Goal: Information Seeking & Learning: Understand process/instructions

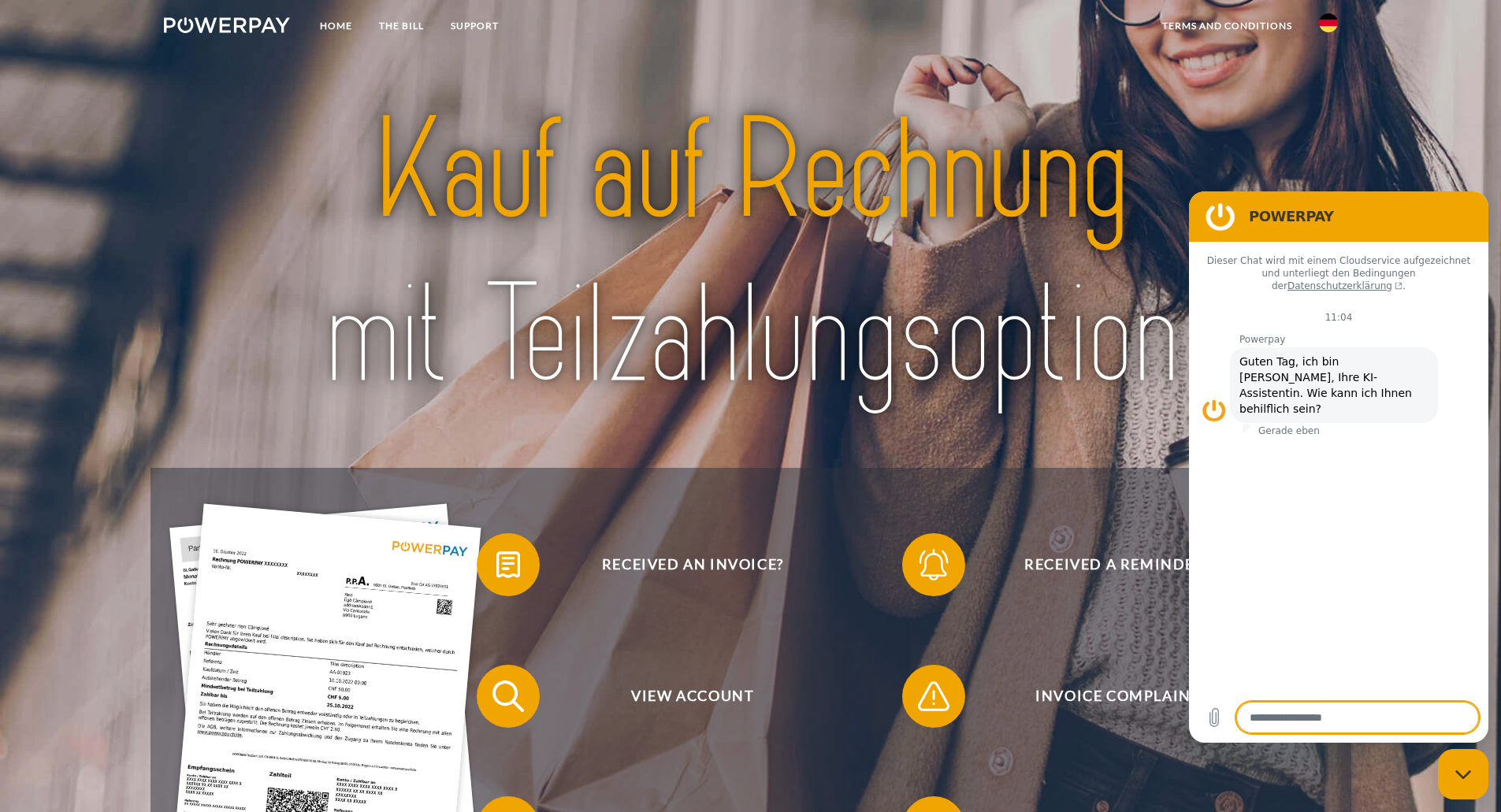
click at [1309, 18] on link at bounding box center [1329, 28] width 46 height 31
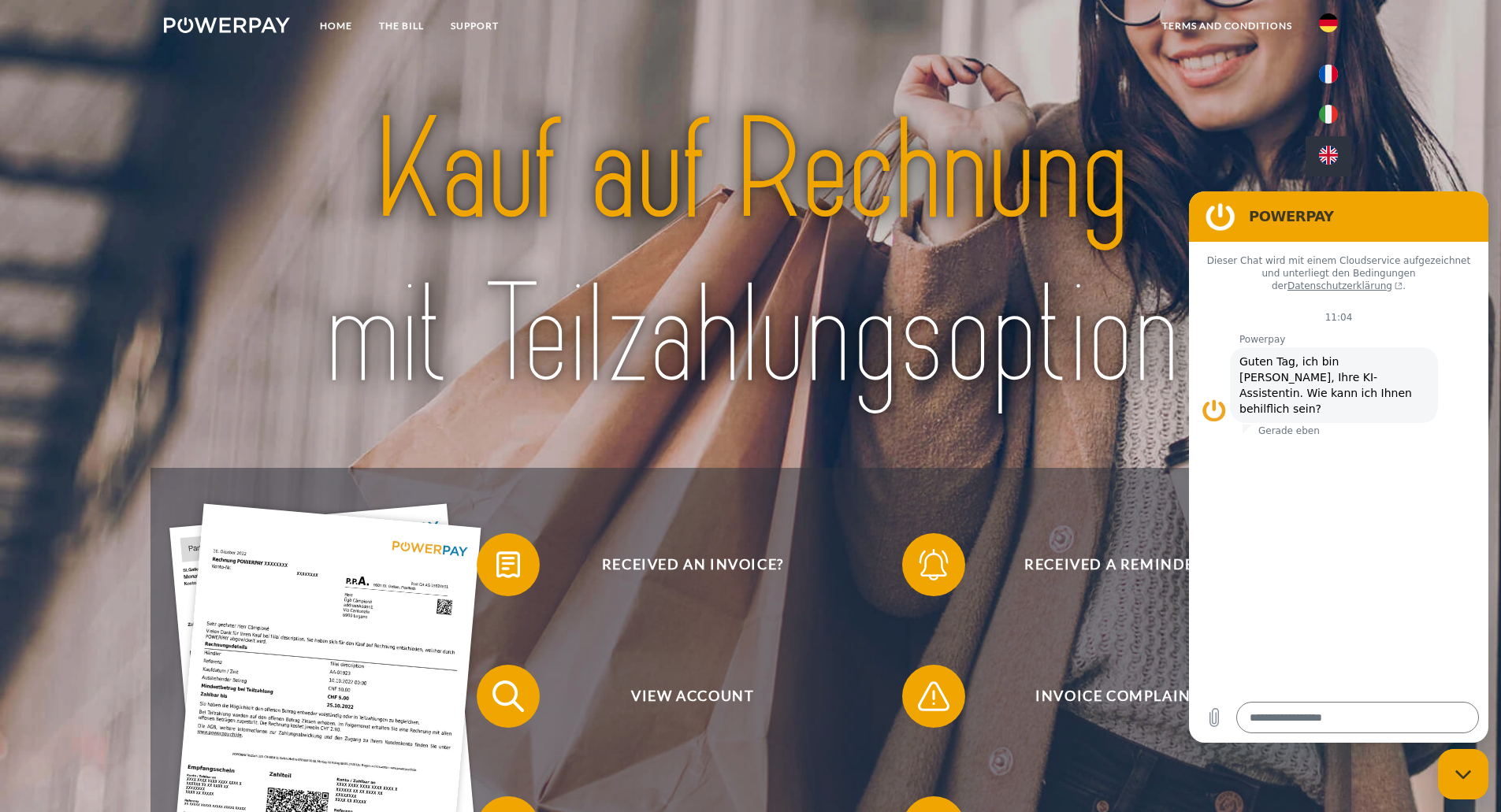
click at [1335, 156] on img at bounding box center [1329, 155] width 19 height 19
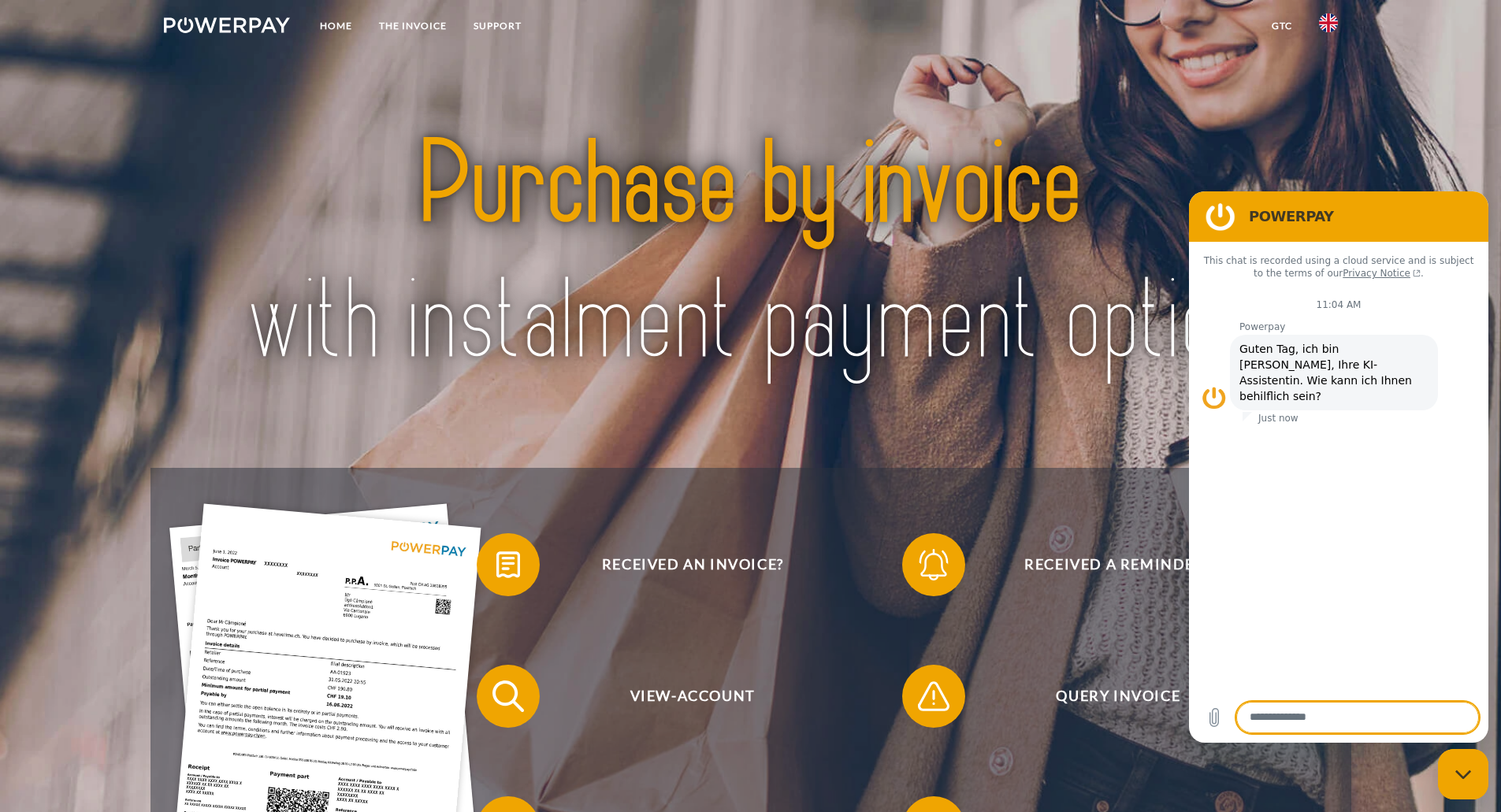
click at [1460, 764] on div "Close messaging window" at bounding box center [1463, 774] width 48 height 48
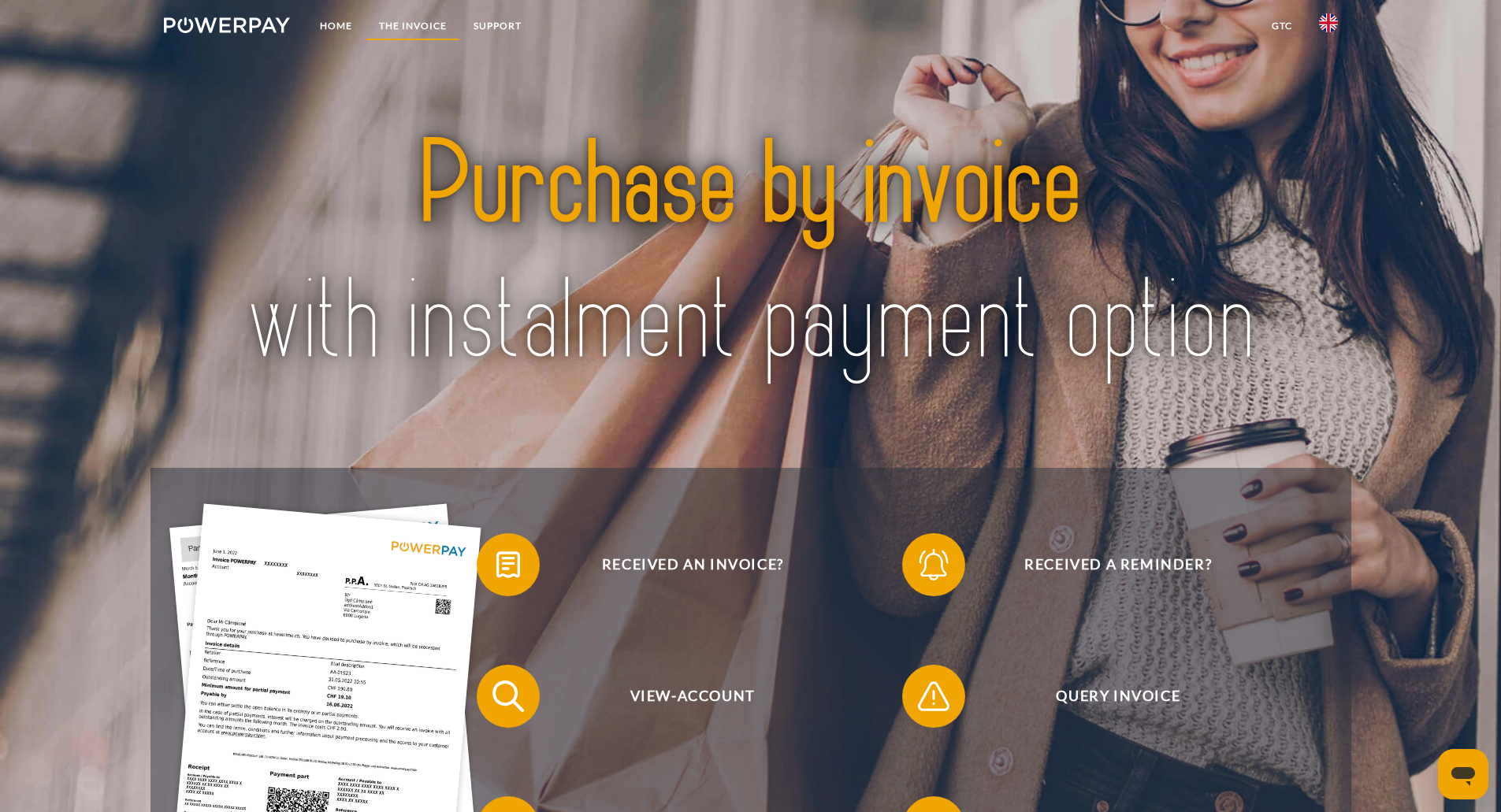
click at [398, 18] on link "THE INVOICE" at bounding box center [412, 26] width 94 height 29
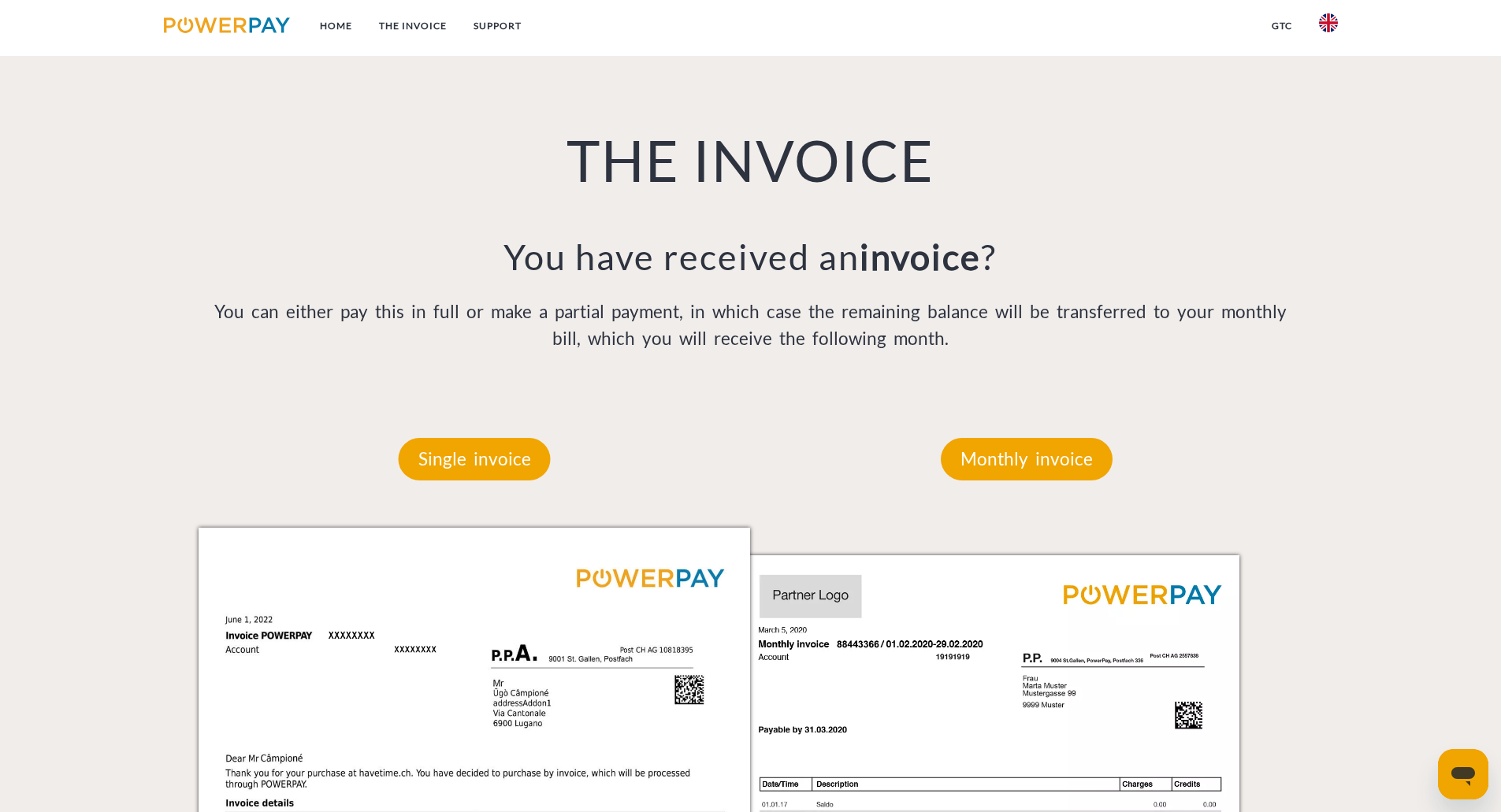
scroll to position [1047, 0]
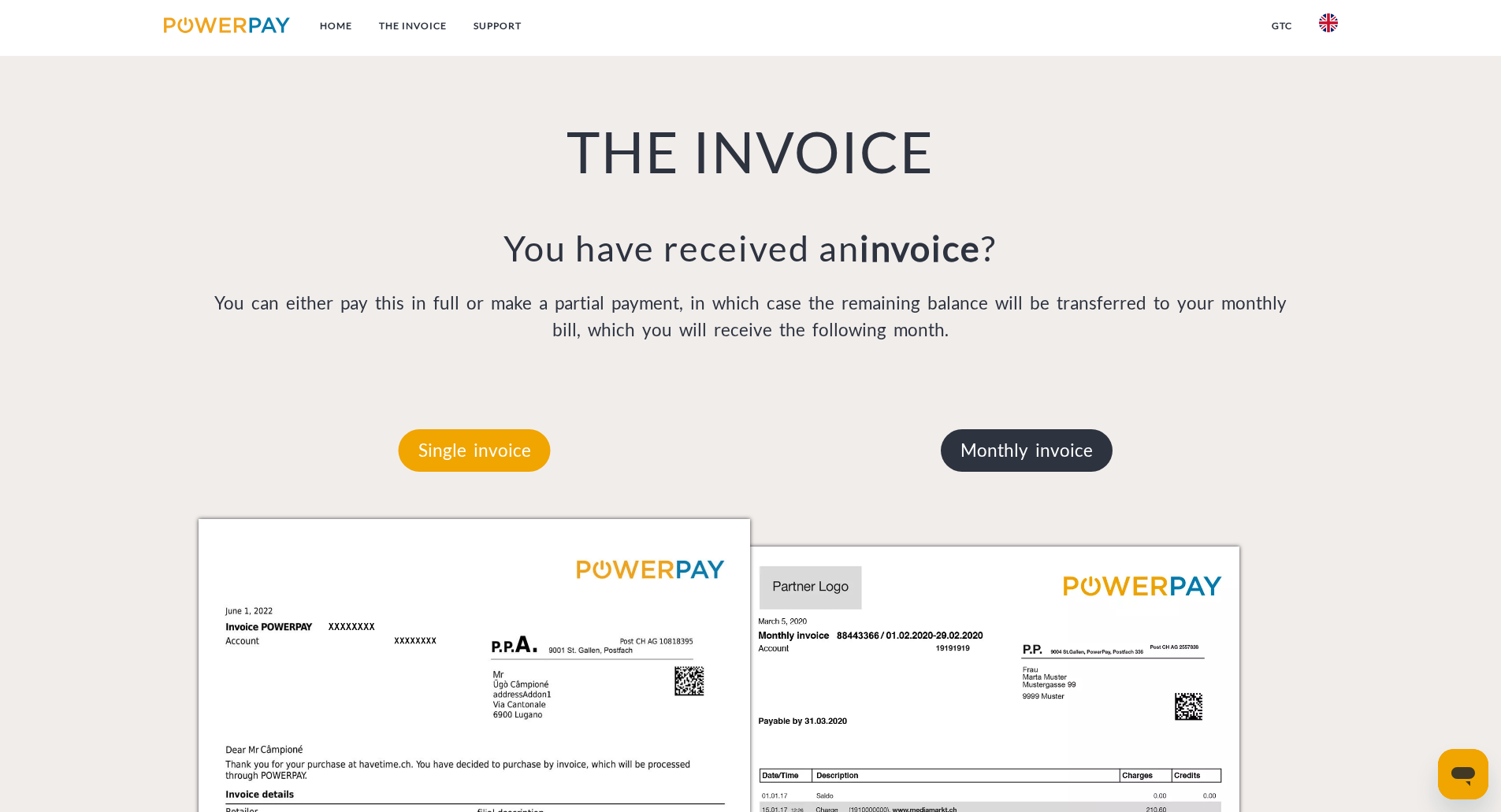
click at [978, 442] on p "Monthly invoice" at bounding box center [1026, 450] width 171 height 42
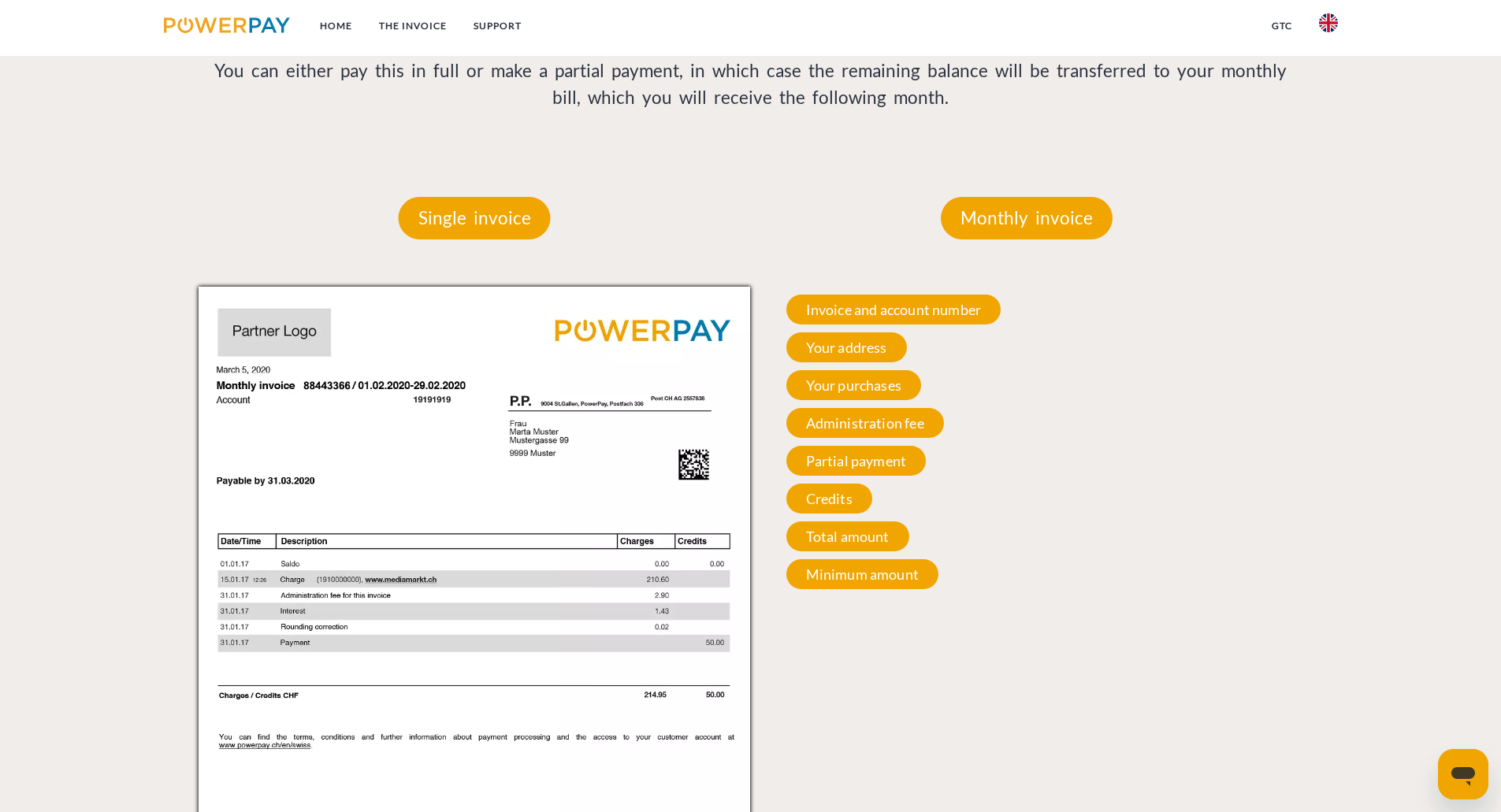
scroll to position [1283, 0]
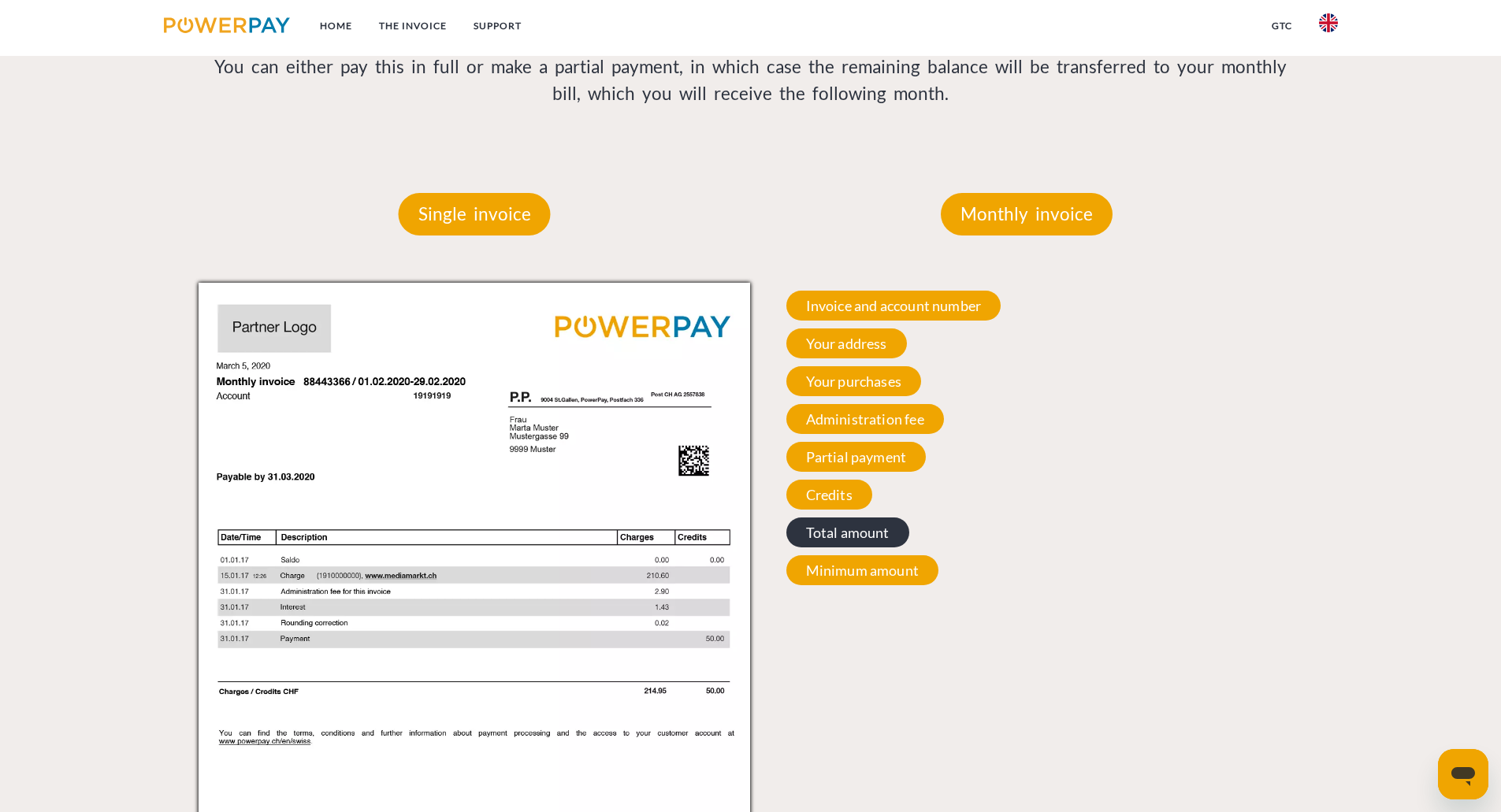
click at [854, 528] on span "Total amount" at bounding box center [848, 532] width 123 height 30
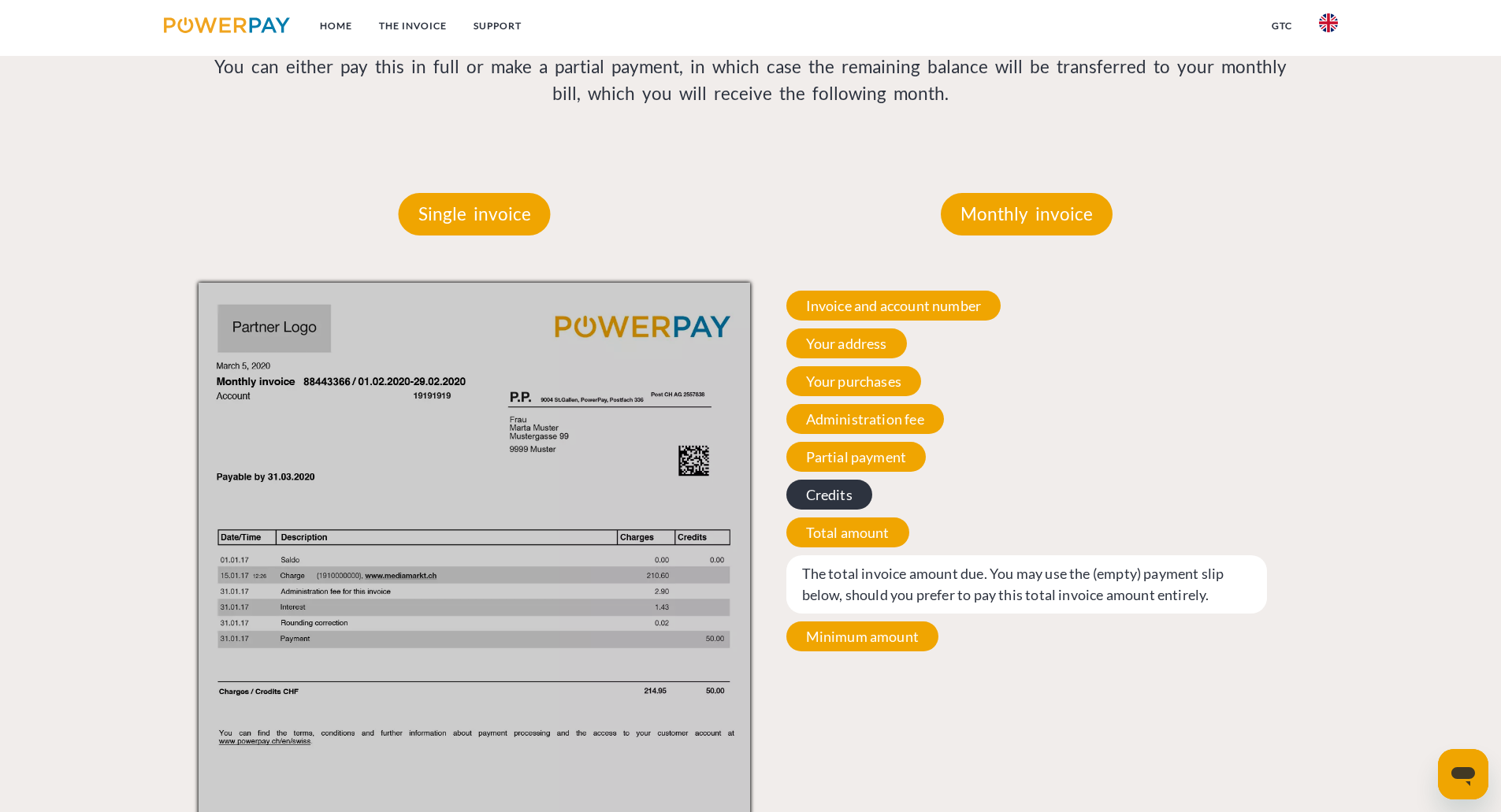
click at [835, 502] on span "Credits" at bounding box center [829, 494] width 86 height 30
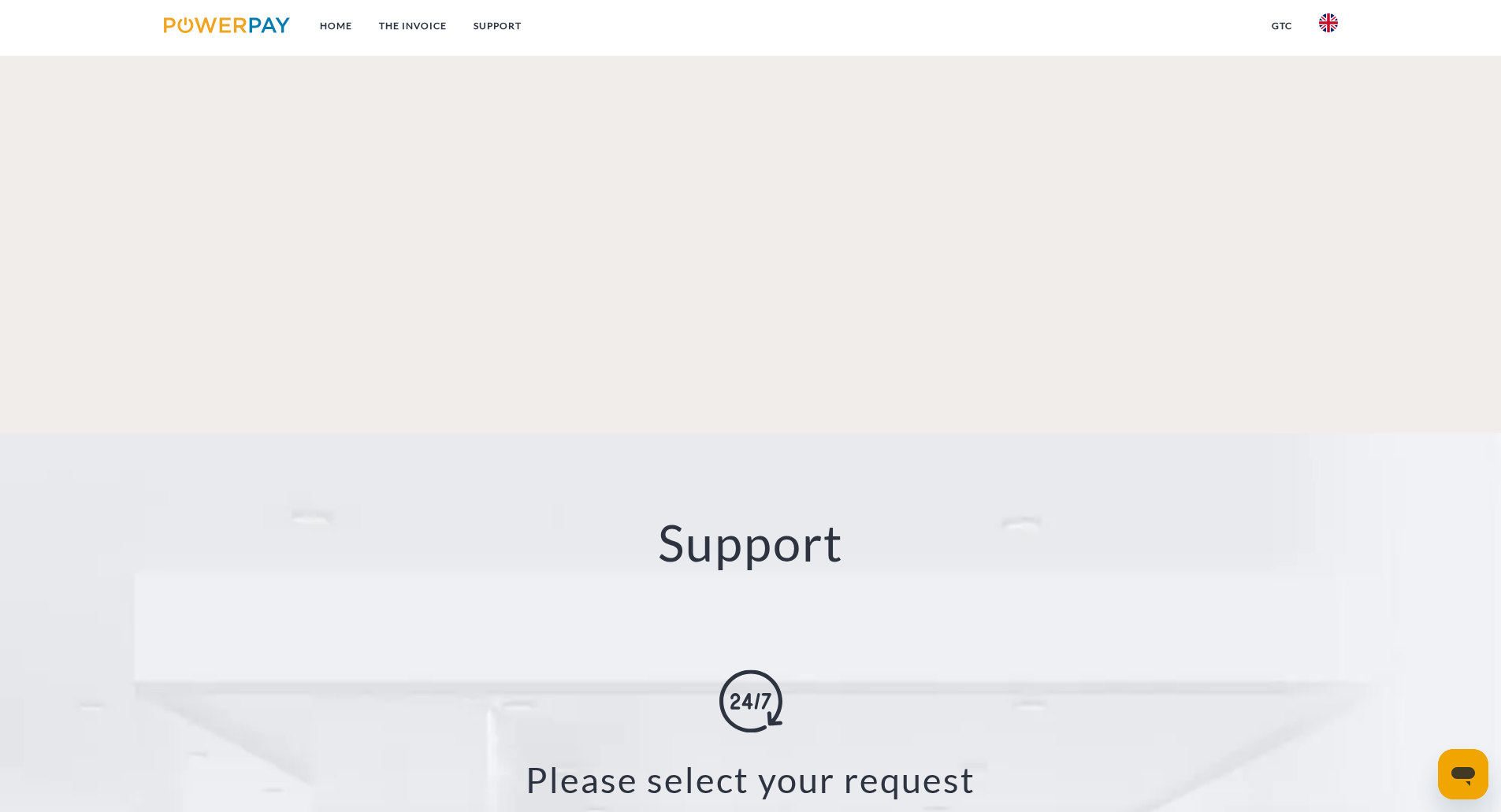
scroll to position [2543, 0]
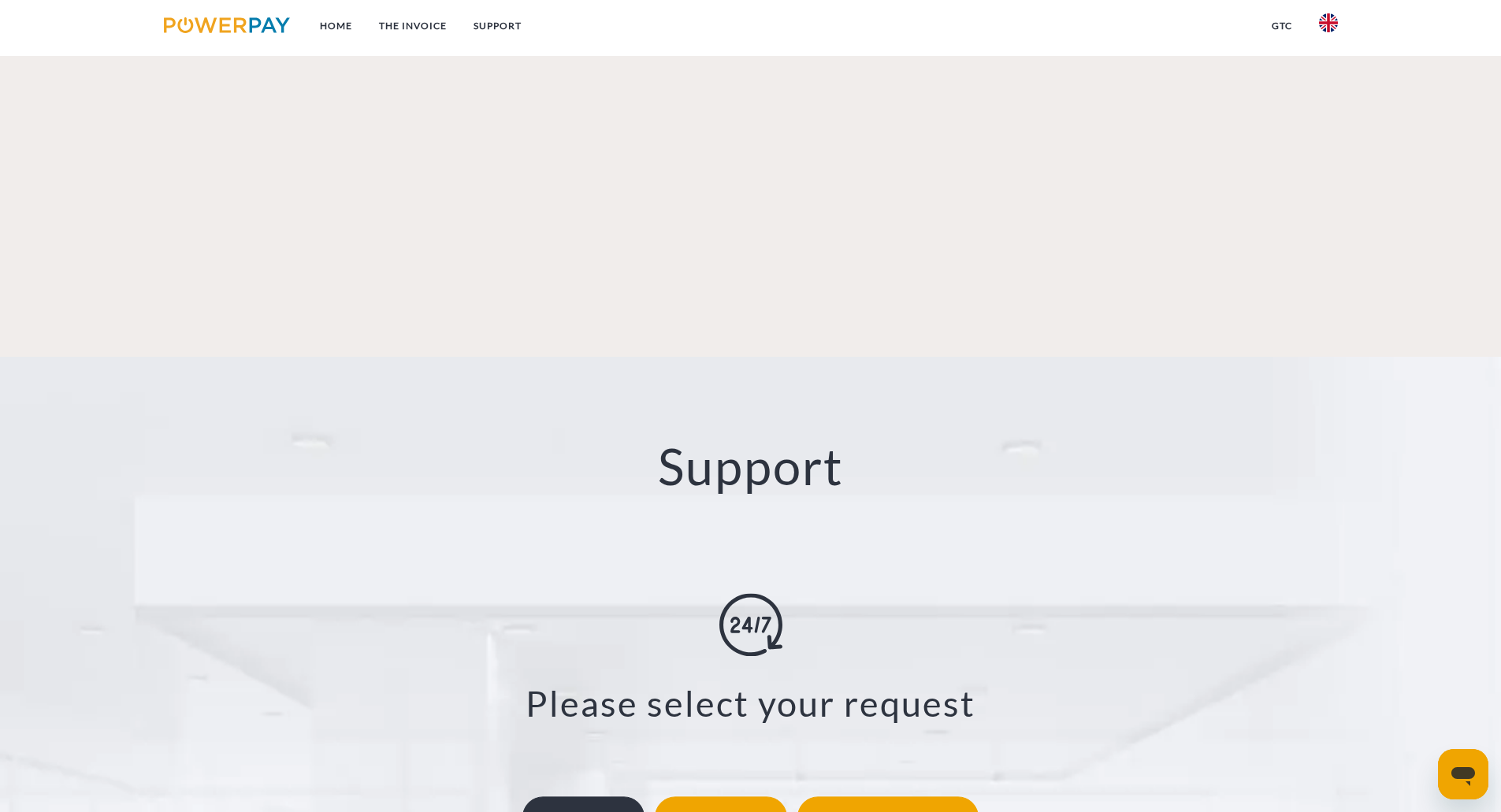
click at [584, 796] on div "View-Account" at bounding box center [583, 816] width 122 height 41
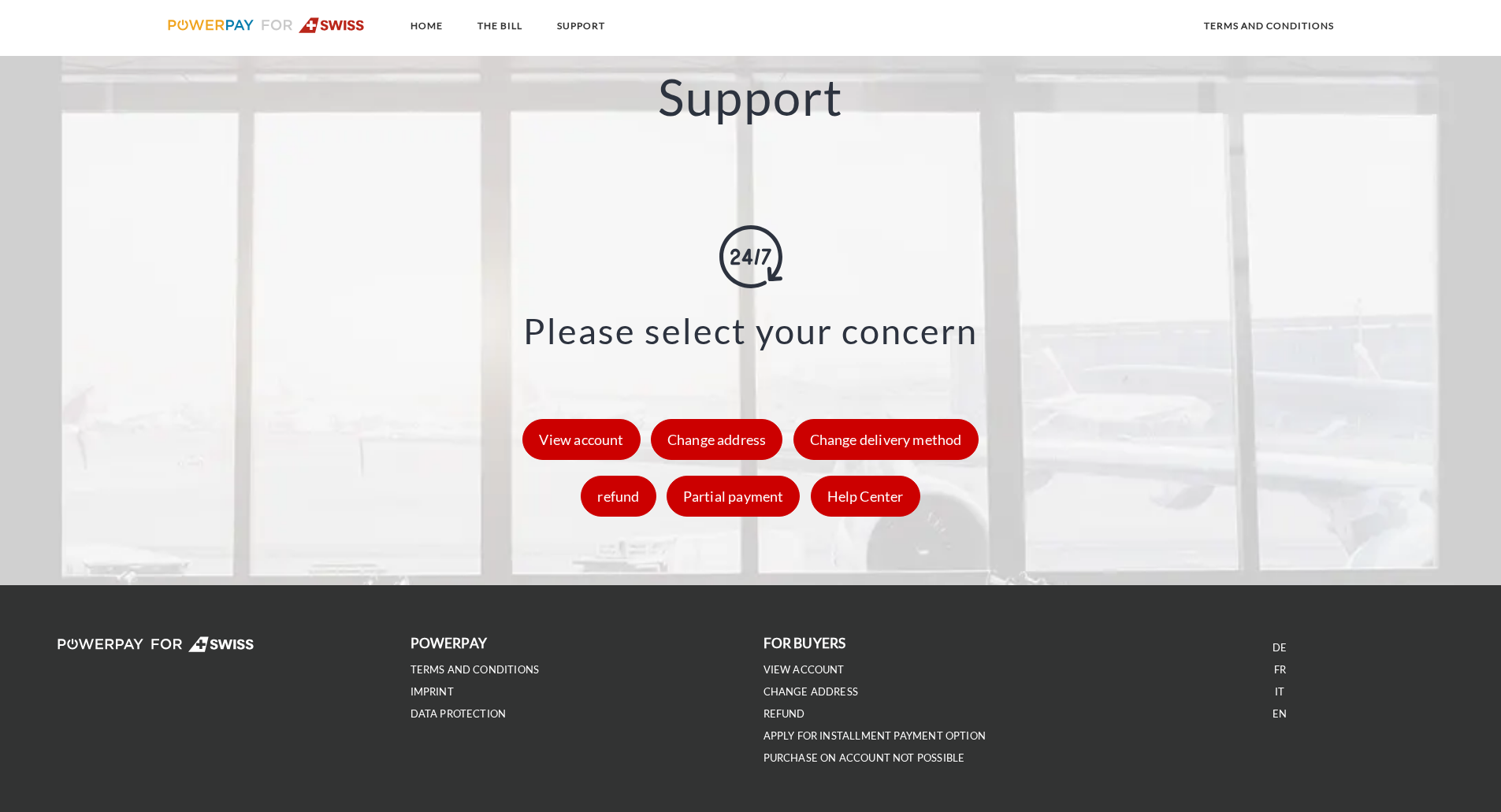
scroll to position [2127, 0]
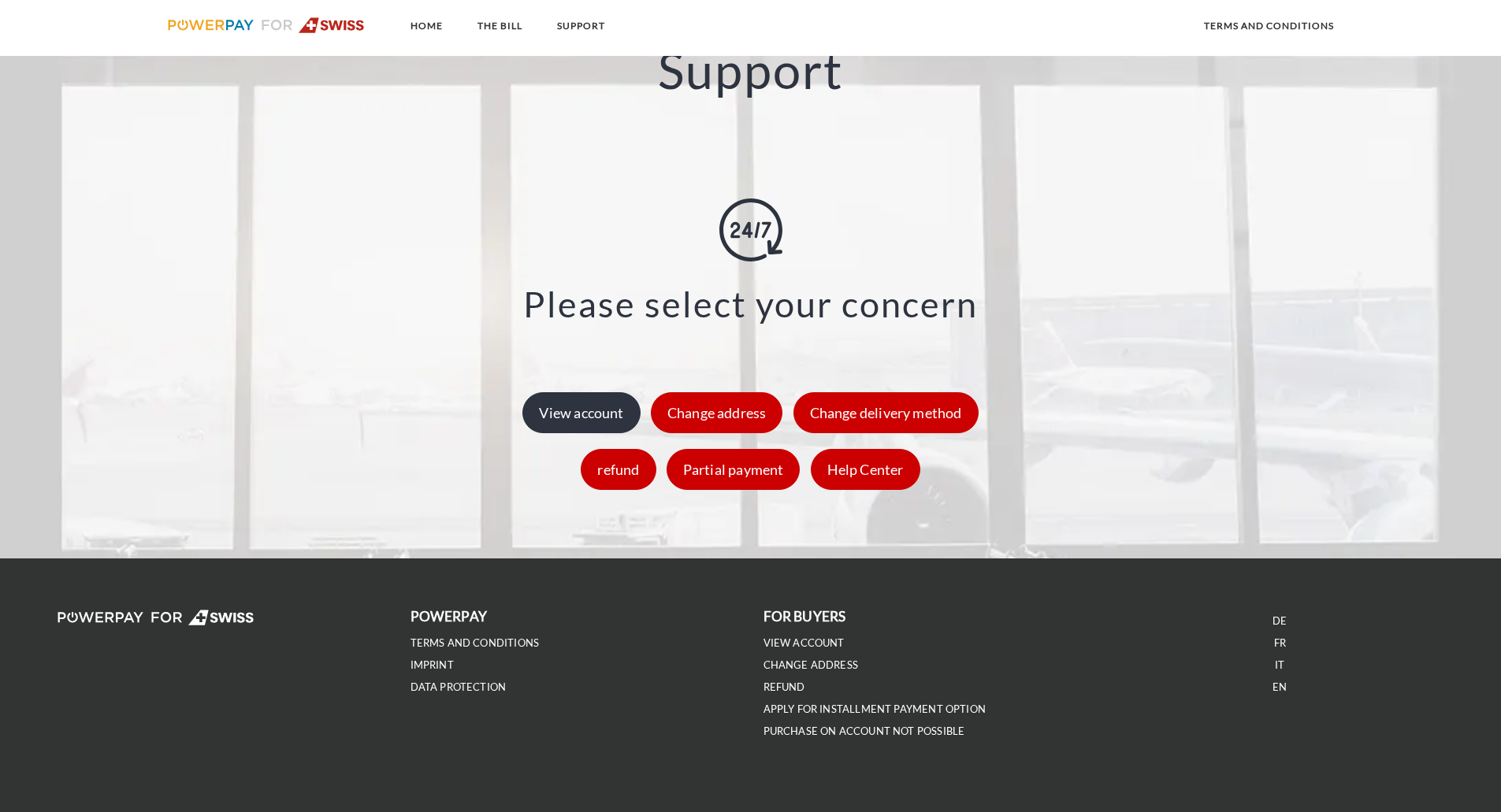
click at [554, 410] on font "View account" at bounding box center [580, 413] width 84 height 17
